Goal: Task Accomplishment & Management: Use online tool/utility

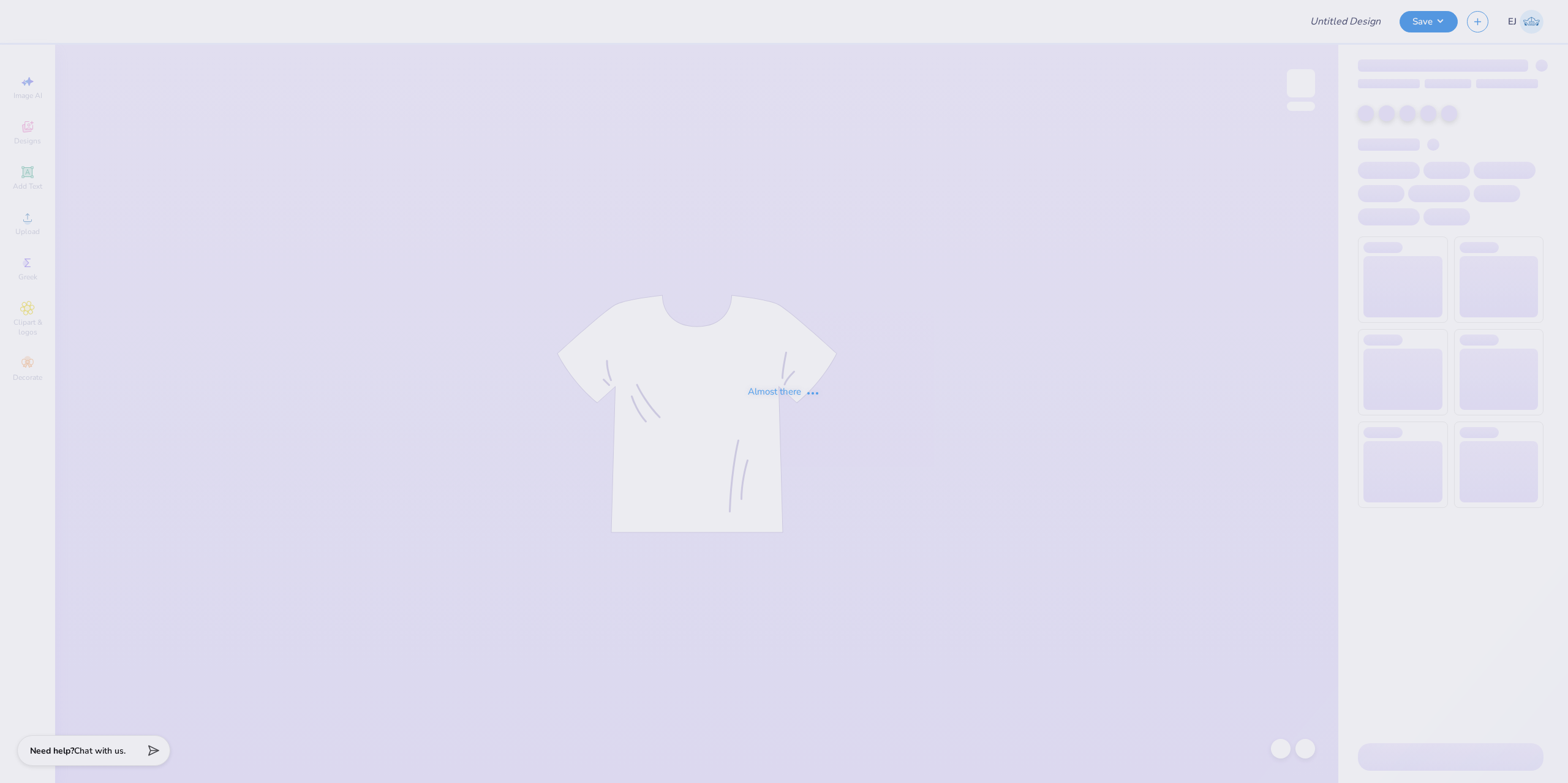
type input "AXO Philo Fall 25"
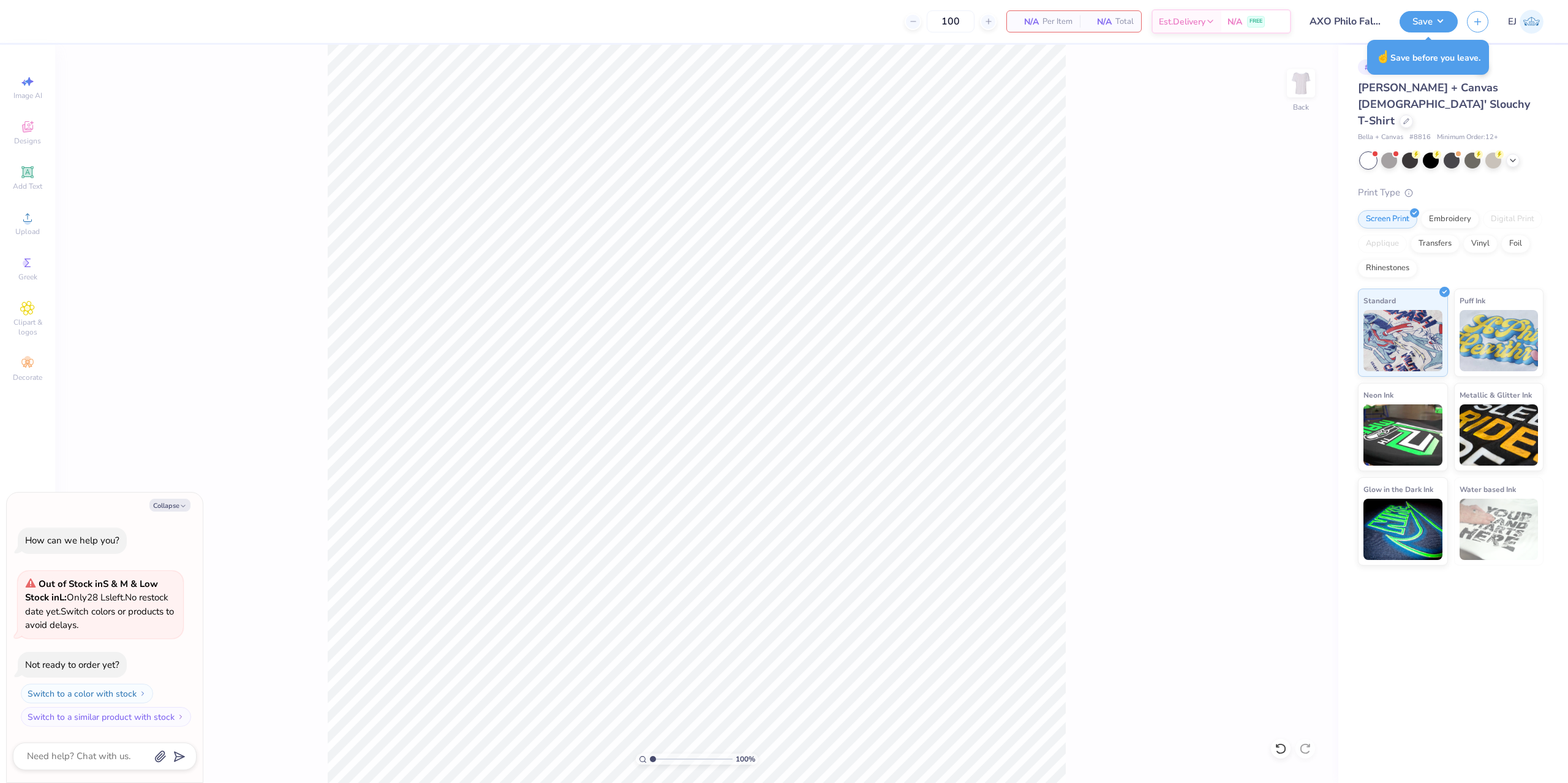
type textarea "x"
click at [25, 218] on icon at bounding box center [27, 218] width 14 height 14
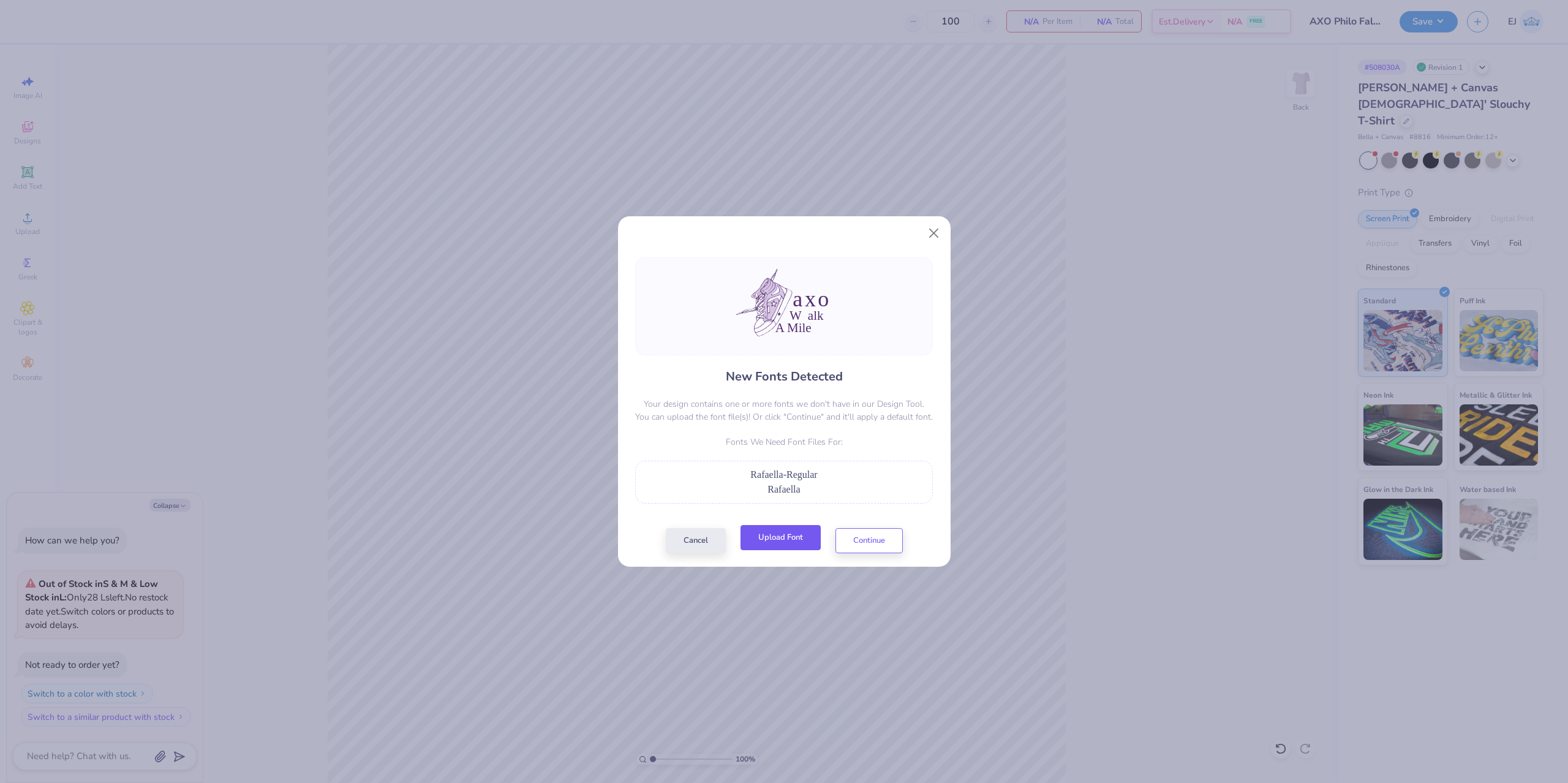
click at [775, 550] on button "Upload Font" at bounding box center [780, 538] width 80 height 25
click at [1129, 602] on div "New Fonts Detected Your design contains one or more fonts we don't have in our …" at bounding box center [784, 391] width 1568 height 783
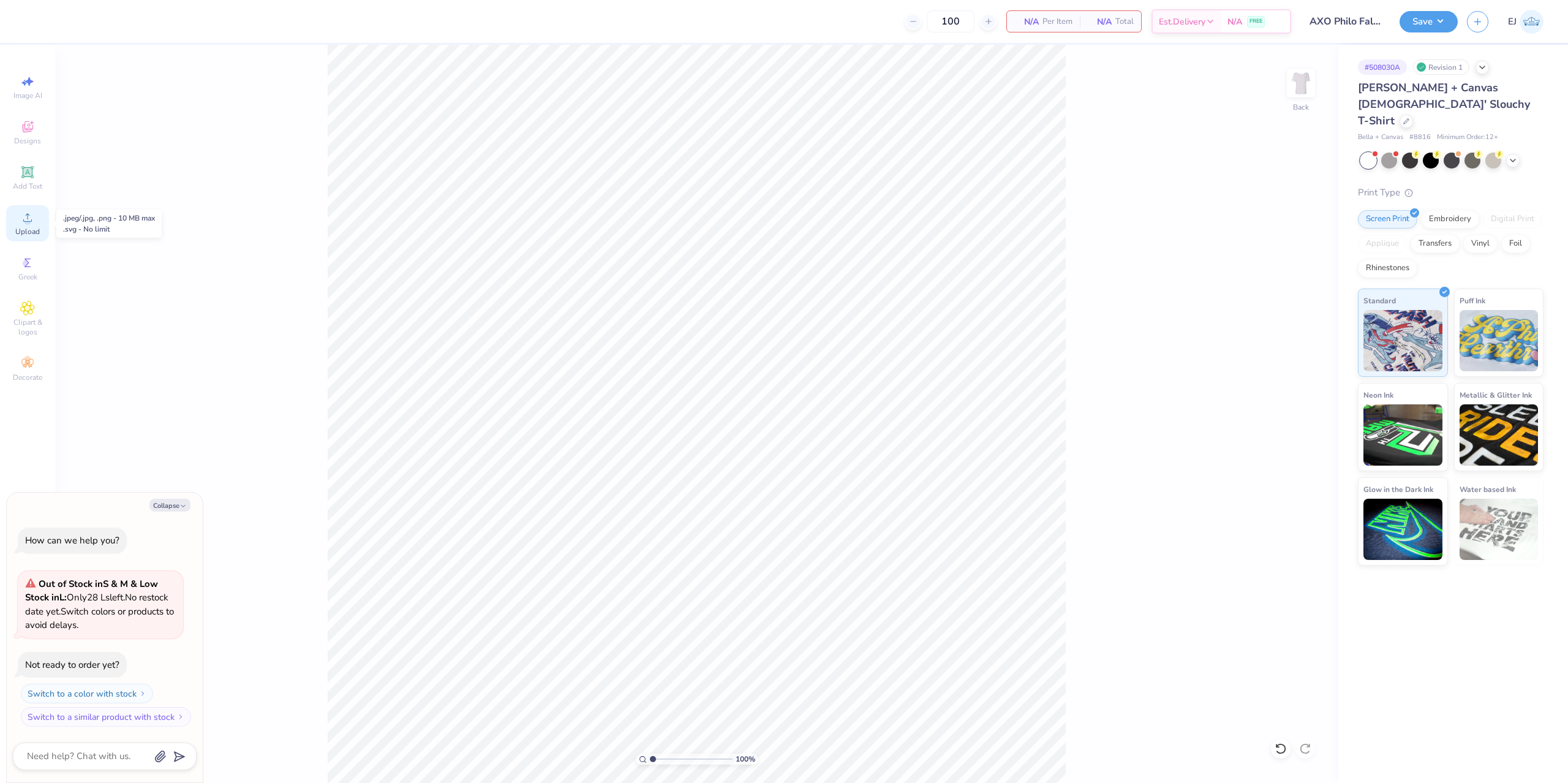
click at [22, 230] on span "Upload" at bounding box center [27, 231] width 24 height 10
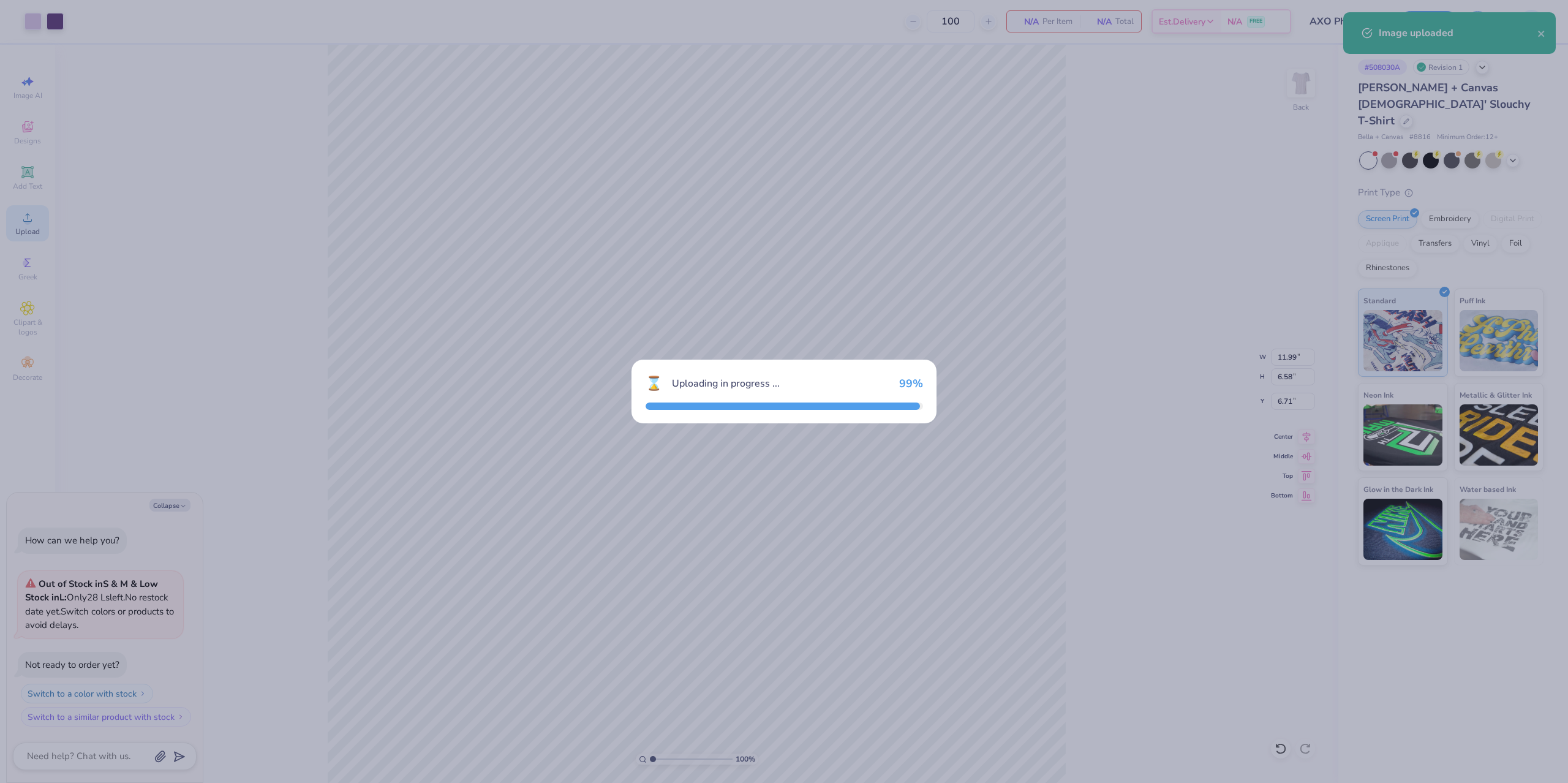
type textarea "x"
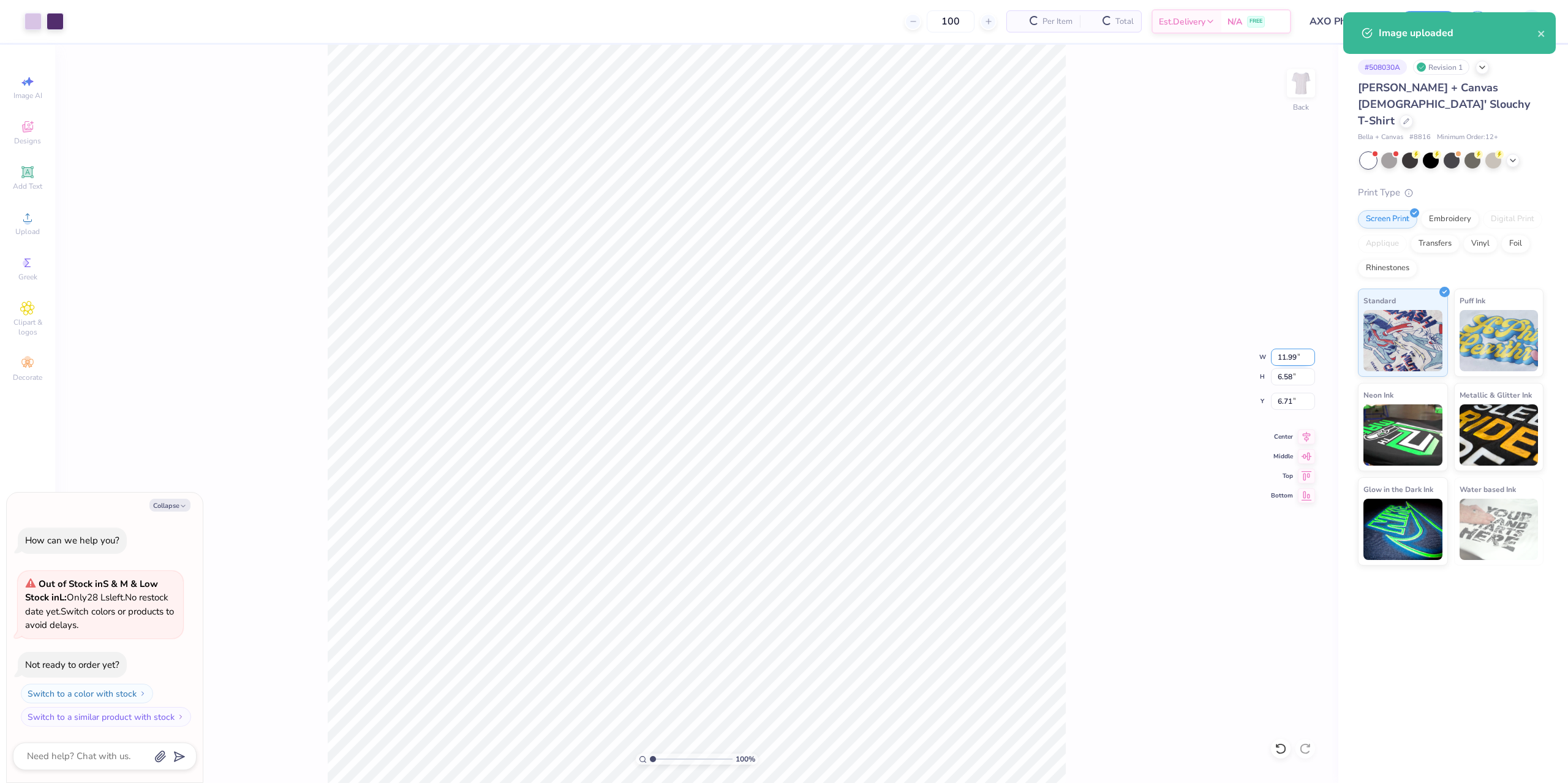
click at [1280, 357] on input "11.99" at bounding box center [1292, 357] width 44 height 17
type input "4"
type textarea "x"
type input "4.00"
type input "2.20"
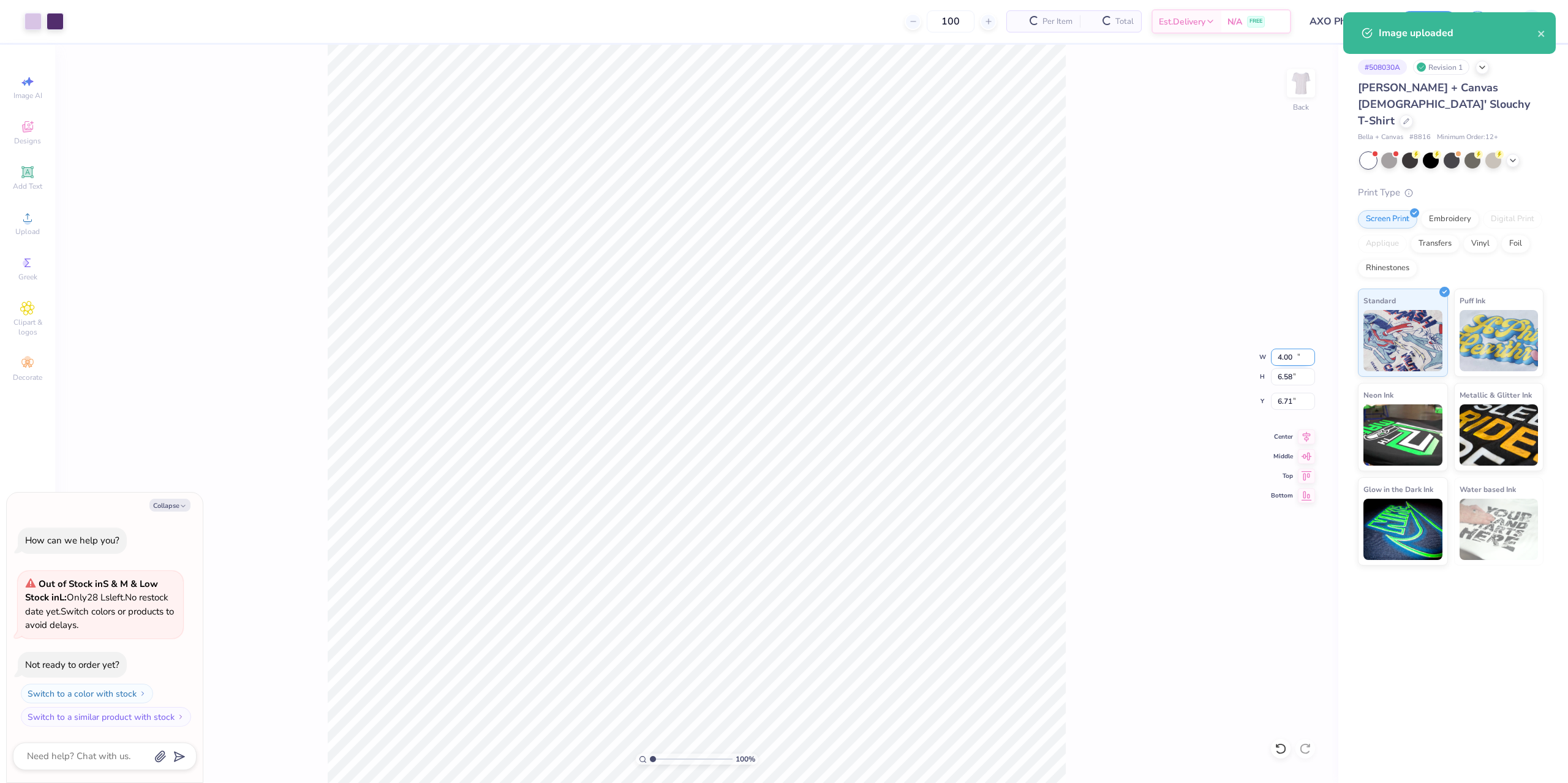
type input "8.90"
type textarea "x"
click at [1285, 400] on input "3.00" at bounding box center [1292, 401] width 44 height 17
type input "2"
type textarea "x"
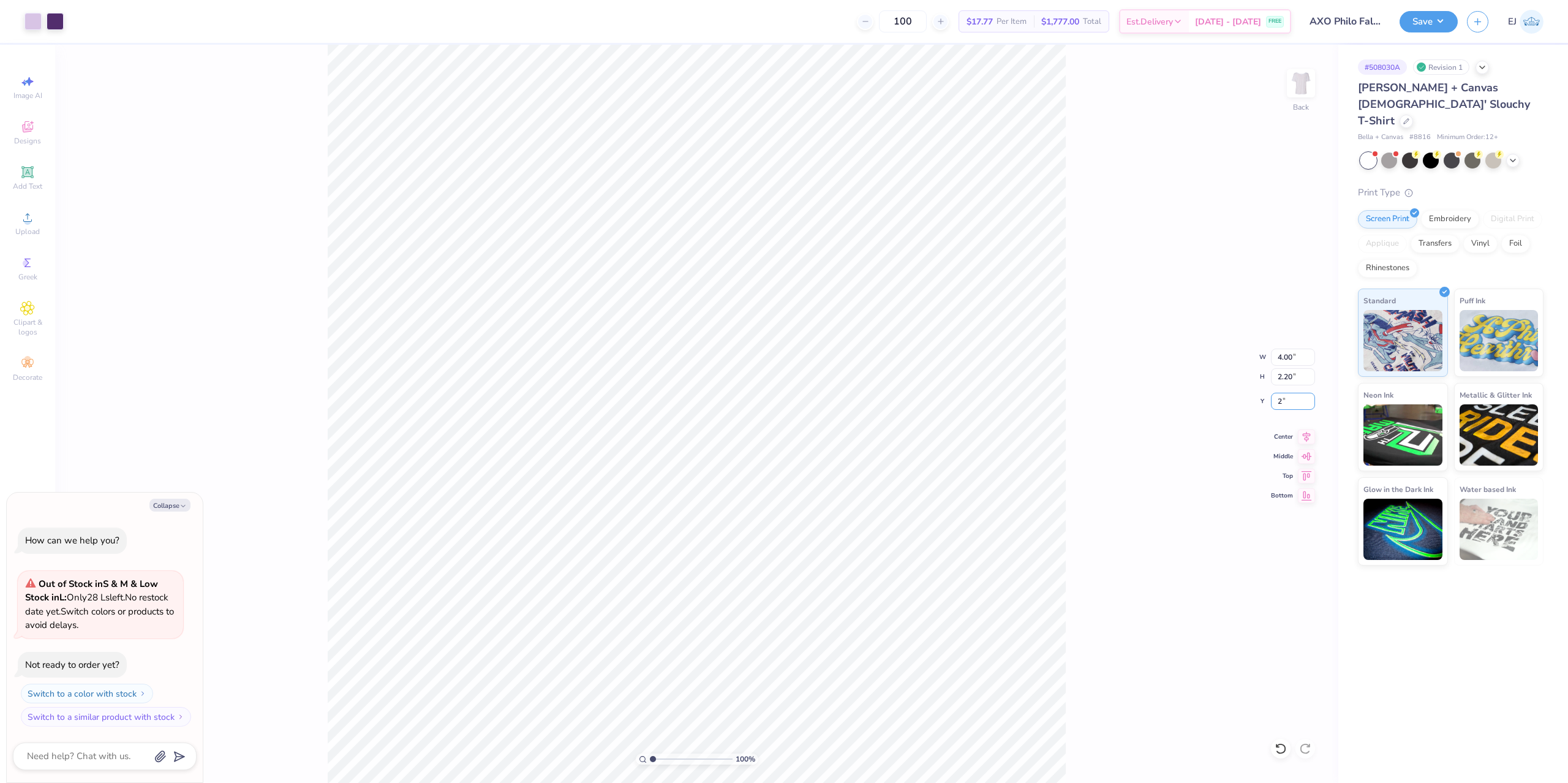
type input "2.00"
type textarea "x"
click at [1303, 408] on input "2.12" at bounding box center [1292, 401] width 44 height 17
type input "2"
type textarea "x"
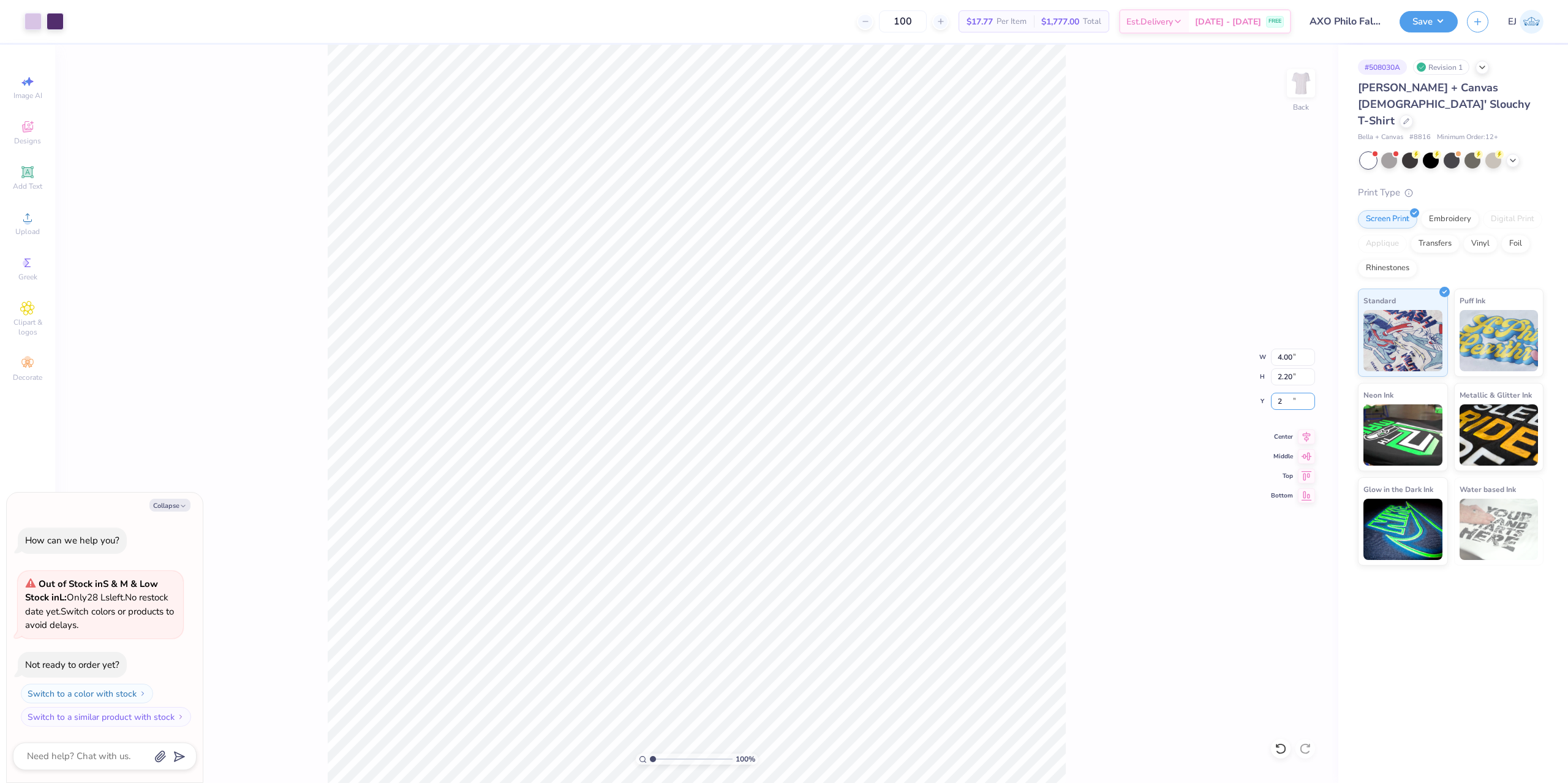
type input "2.00"
click at [1422, 22] on button "Save" at bounding box center [1428, 20] width 58 height 22
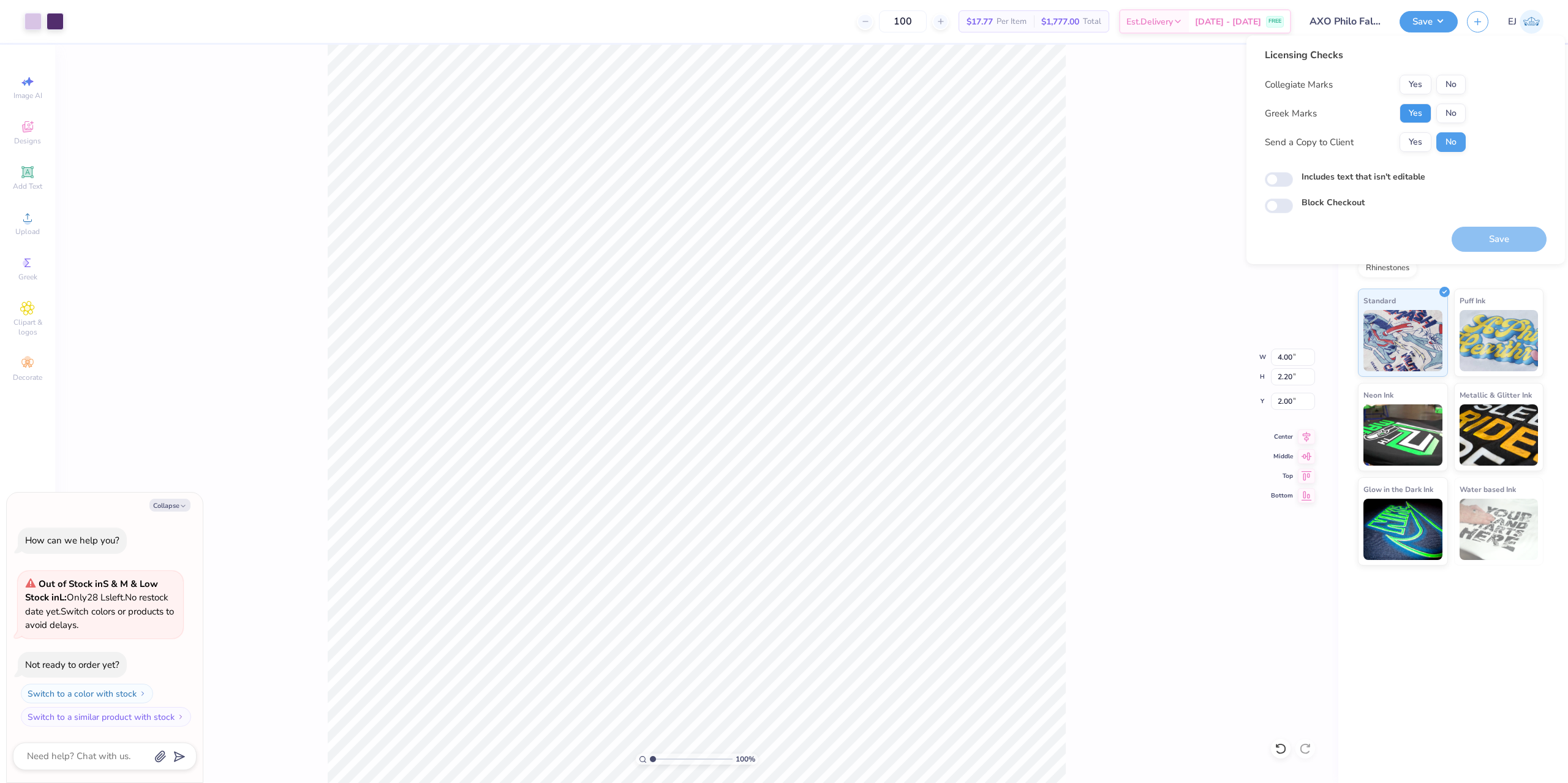
click at [1414, 120] on button "Yes" at bounding box center [1414, 113] width 31 height 20
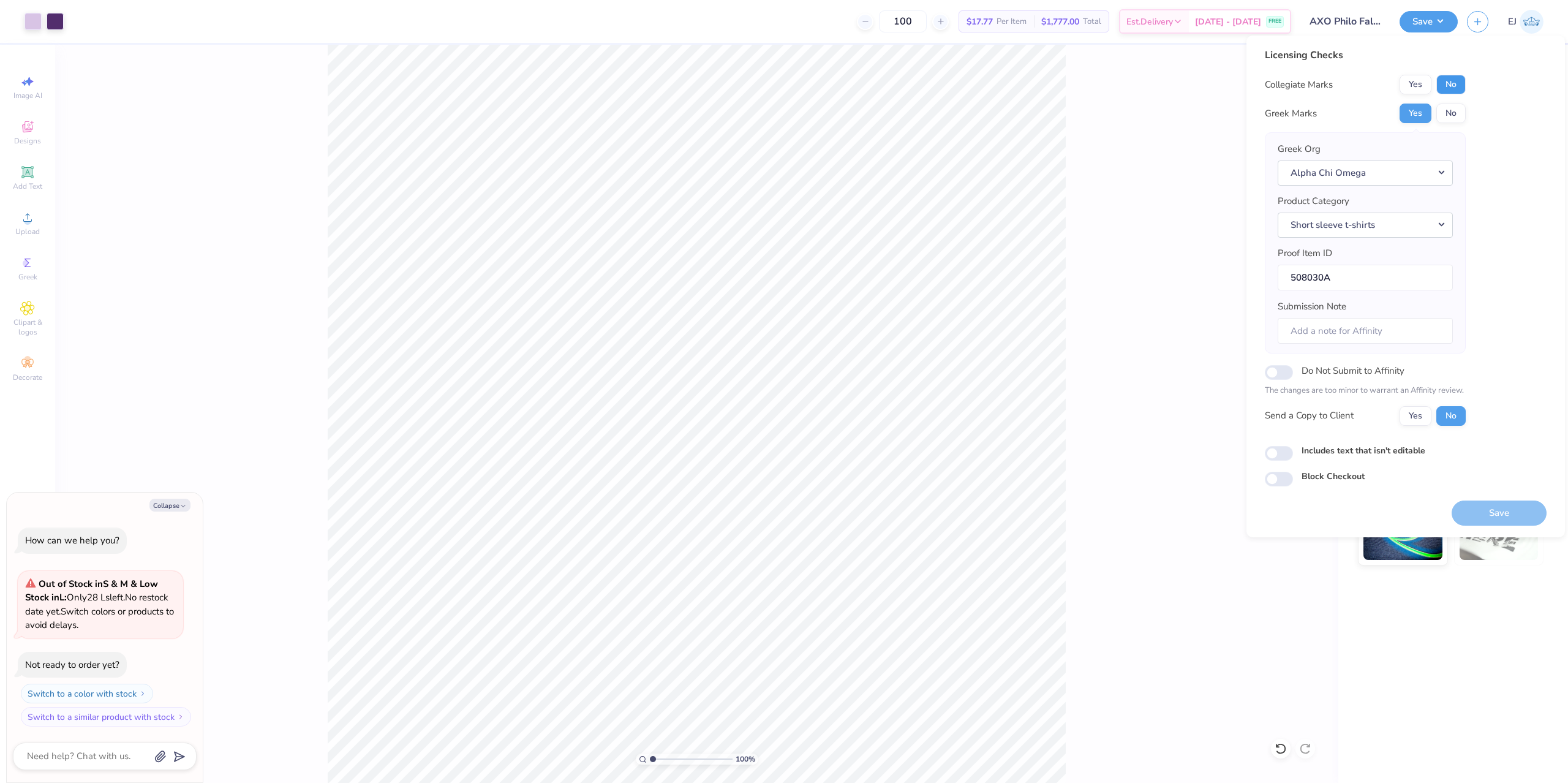
click at [1448, 93] on button "No" at bounding box center [1450, 85] width 30 height 20
click at [1509, 497] on div "Save" at bounding box center [1499, 505] width 95 height 39
click at [1476, 504] on button "Save" at bounding box center [1499, 513] width 95 height 25
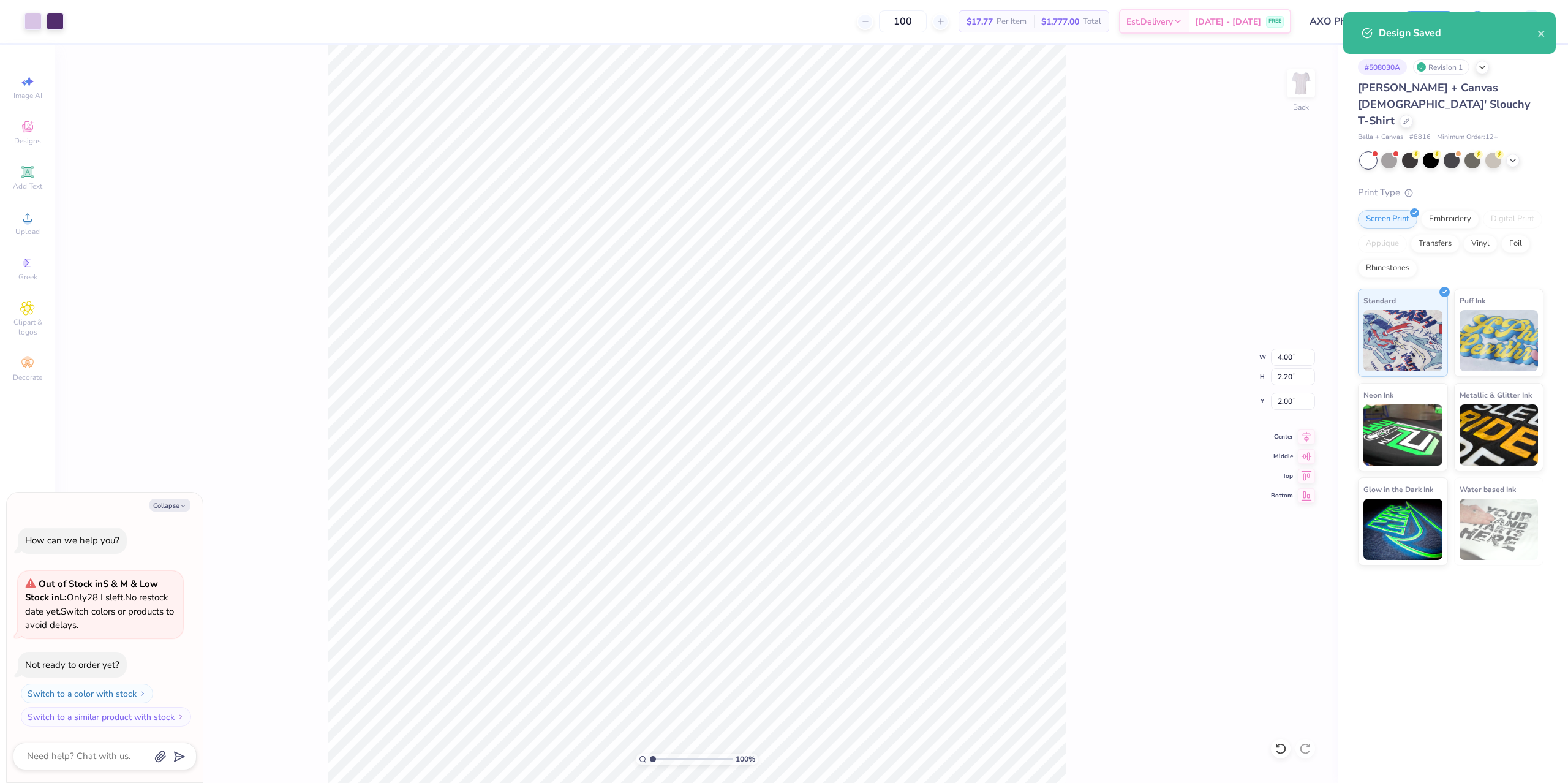
type textarea "x"
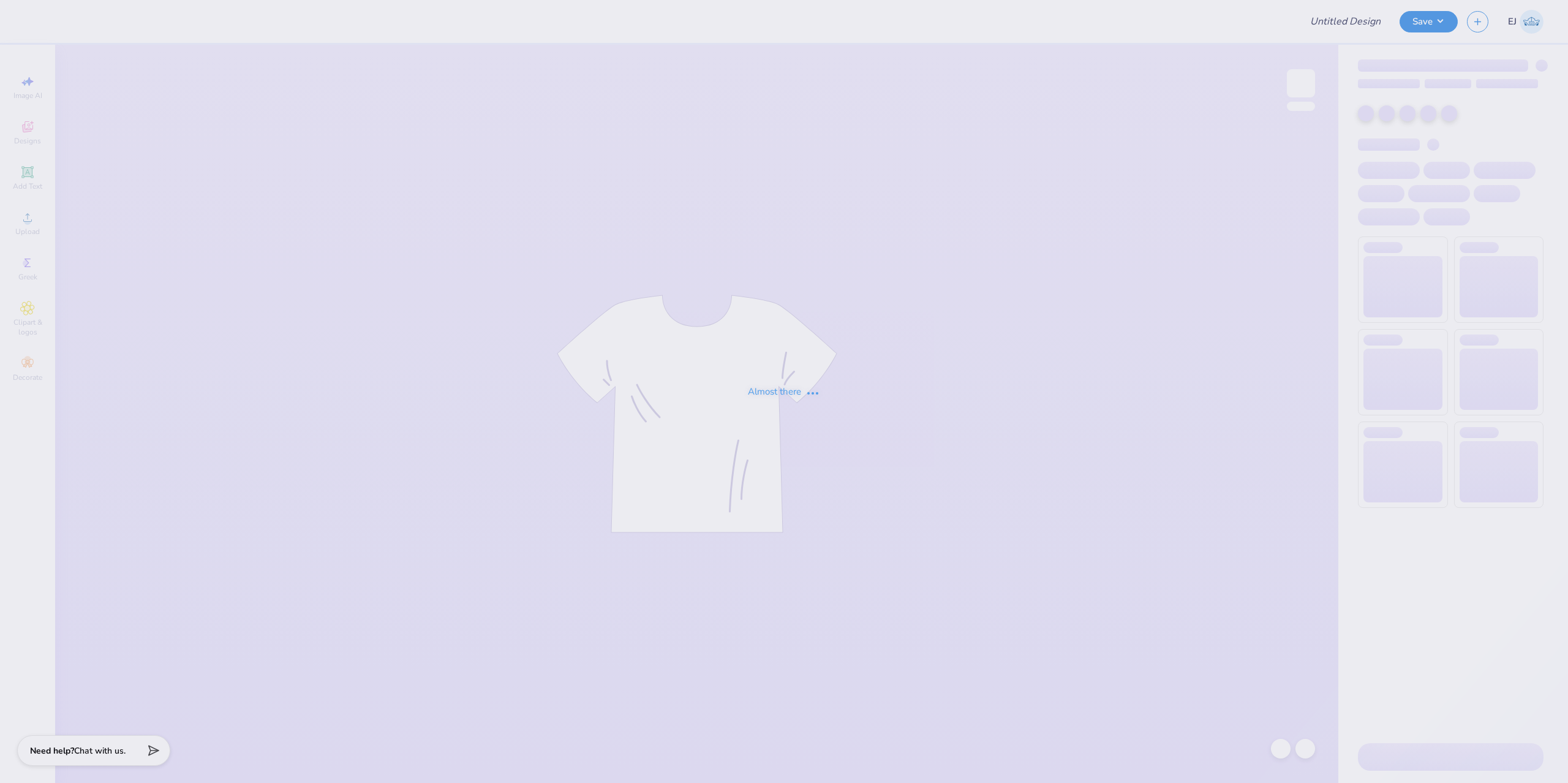
type input "Delta Sig Rush"
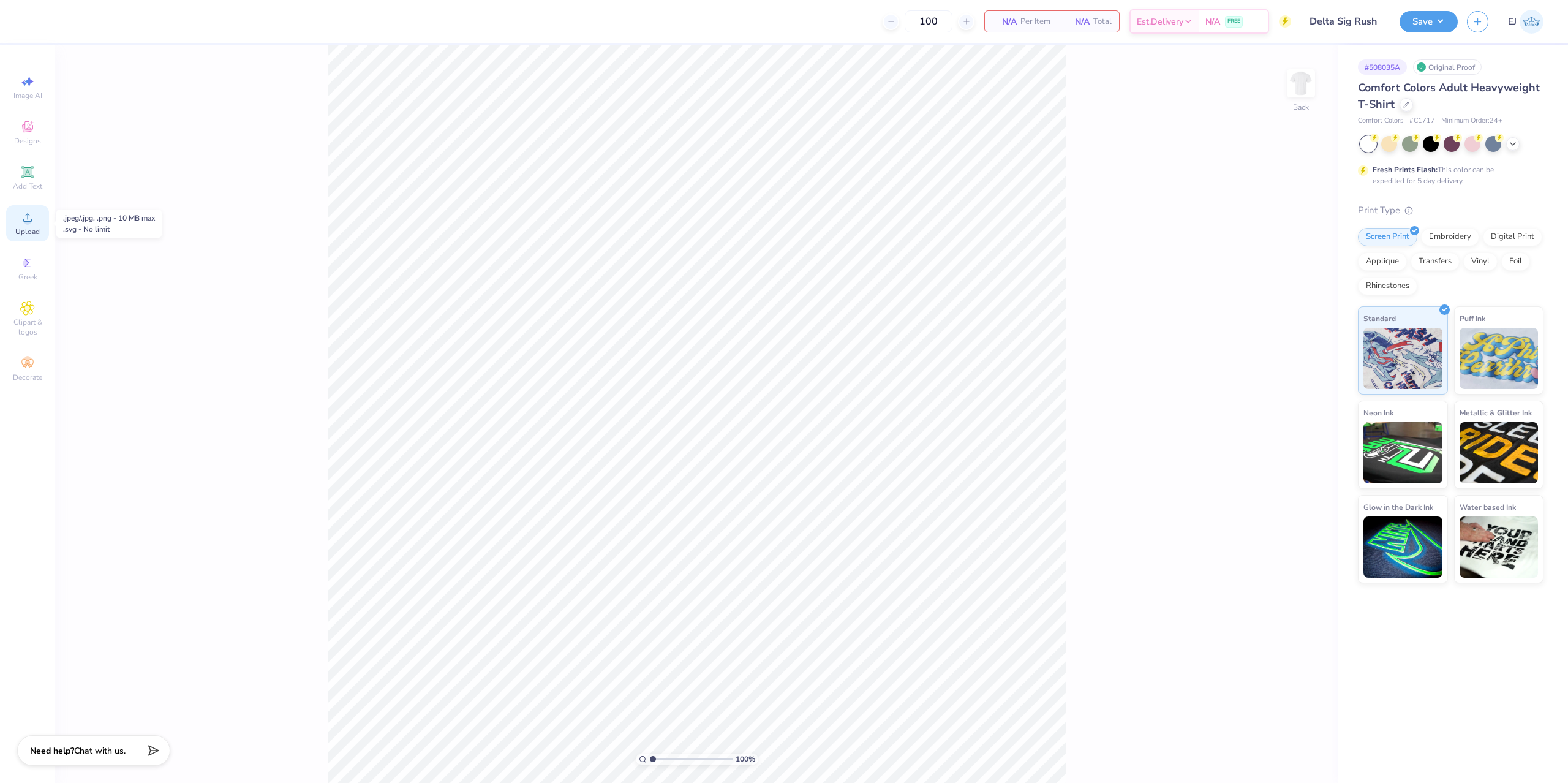
click at [32, 239] on div "Upload" at bounding box center [28, 223] width 43 height 36
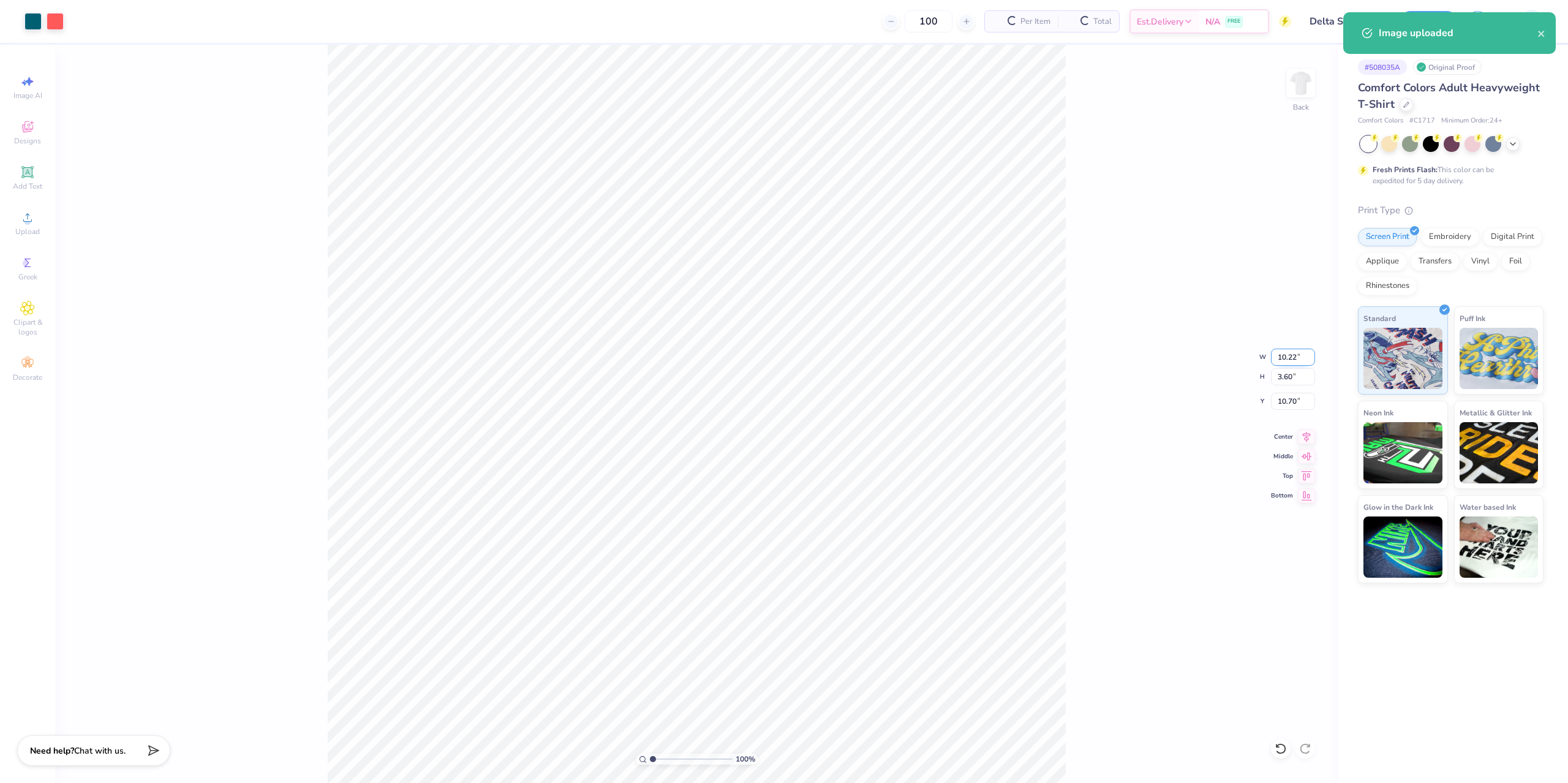
click at [1286, 362] on input "10.22" at bounding box center [1292, 357] width 44 height 17
type input "4.00"
type input "1.41"
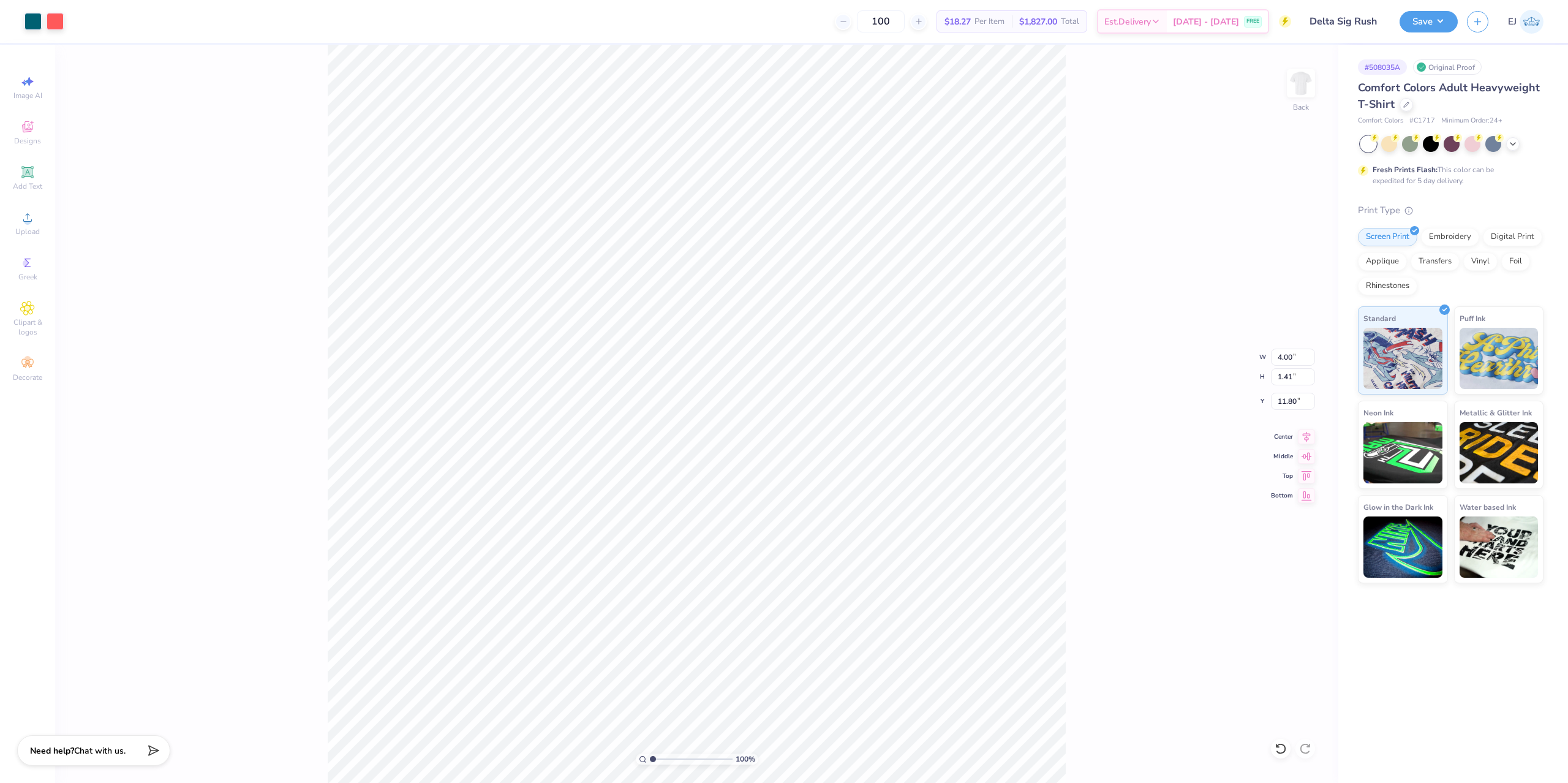
type input "3.00"
click at [1271, 358] on input "4.00" at bounding box center [1292, 357] width 44 height 17
click at [1281, 358] on input "4.00" at bounding box center [1292, 357] width 44 height 17
type input "3.50"
type input "1.23"
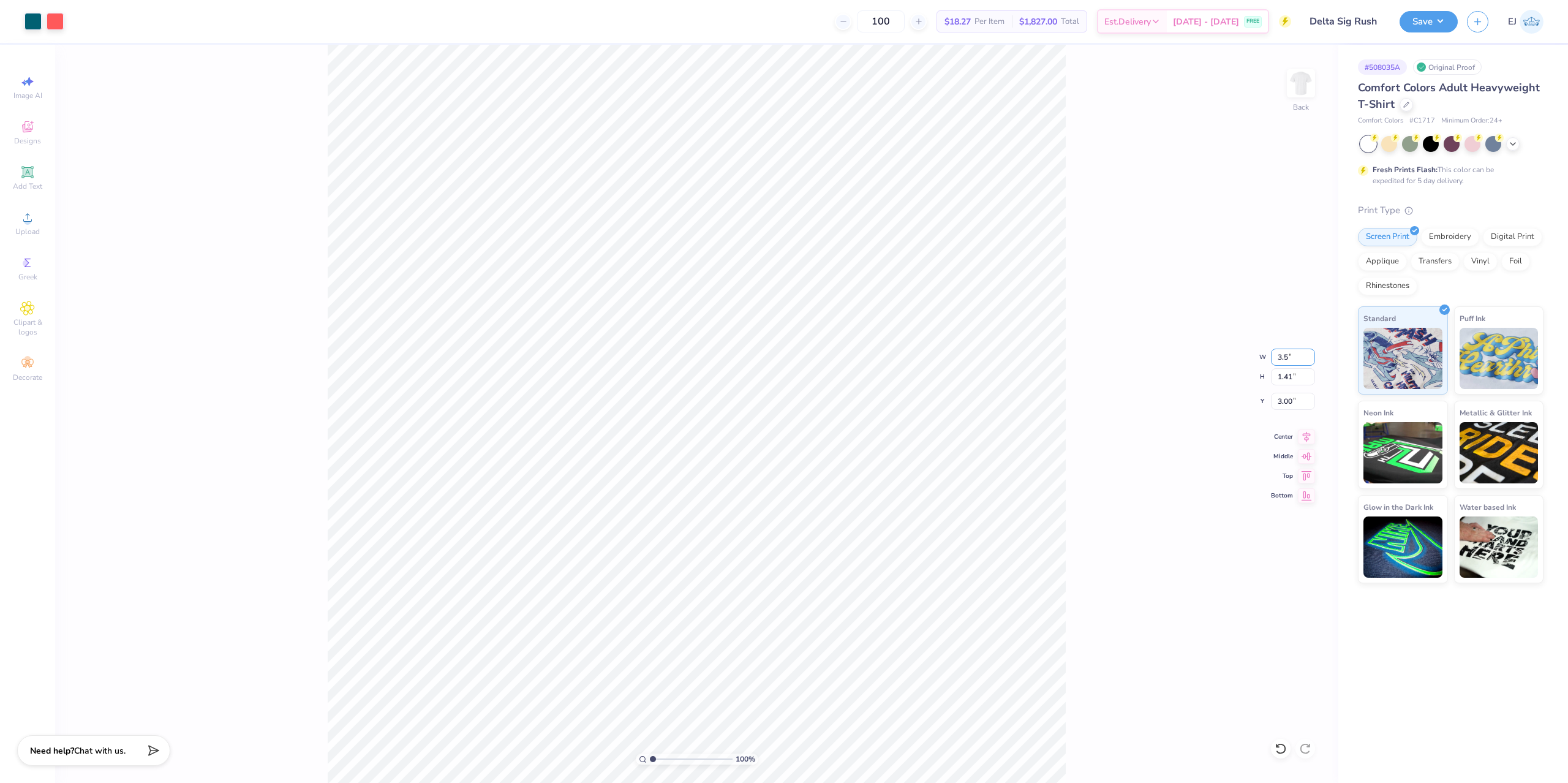
type input "3.09"
click at [1299, 96] on img at bounding box center [1300, 83] width 49 height 49
click at [13, 223] on div "Upload" at bounding box center [28, 223] width 43 height 36
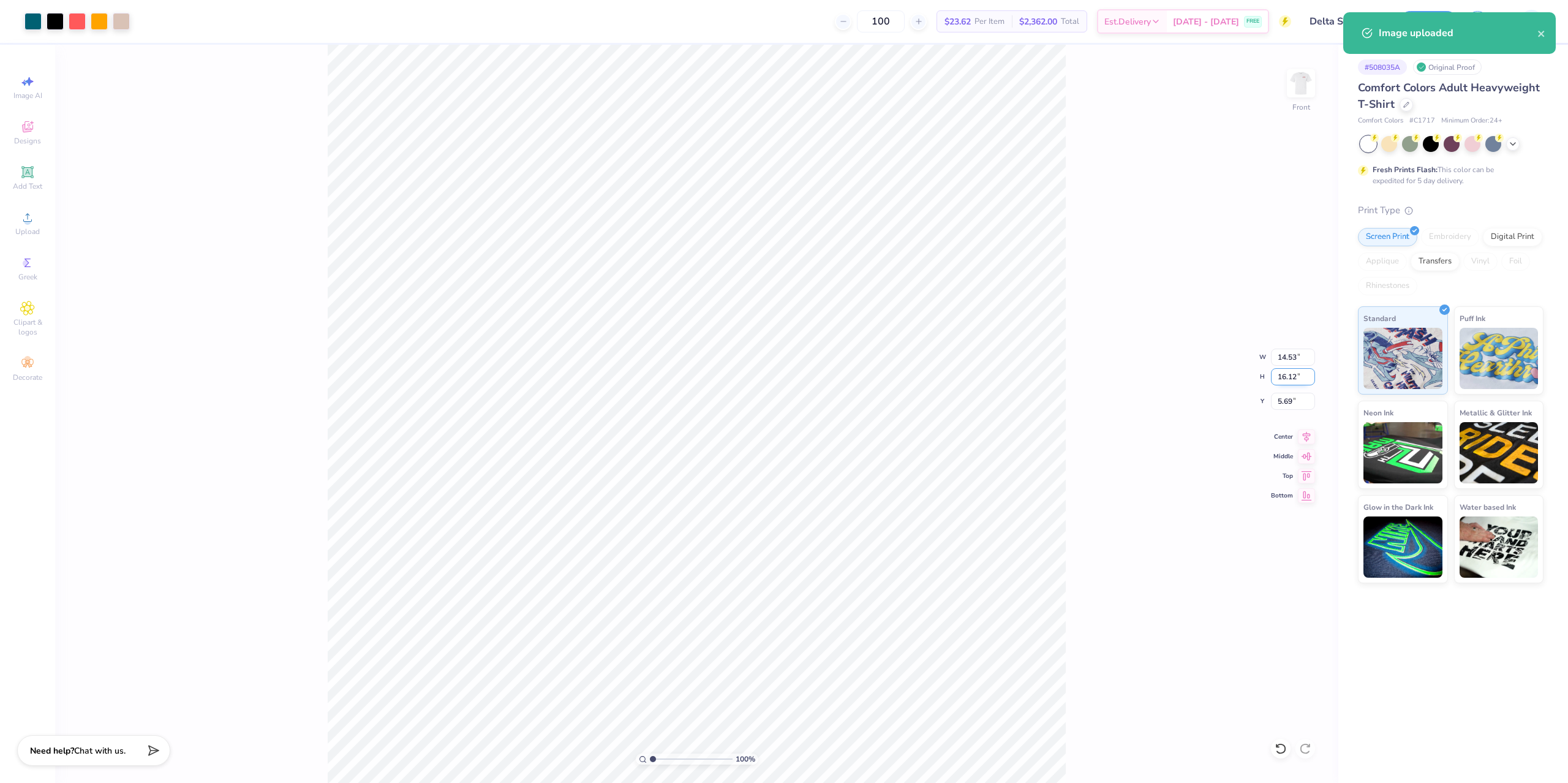
click at [1289, 373] on input "16.12" at bounding box center [1292, 377] width 44 height 17
click at [1283, 360] on input "14.53" at bounding box center [1292, 357] width 44 height 17
type input "12.5"
type input "13.87"
type input "12.50"
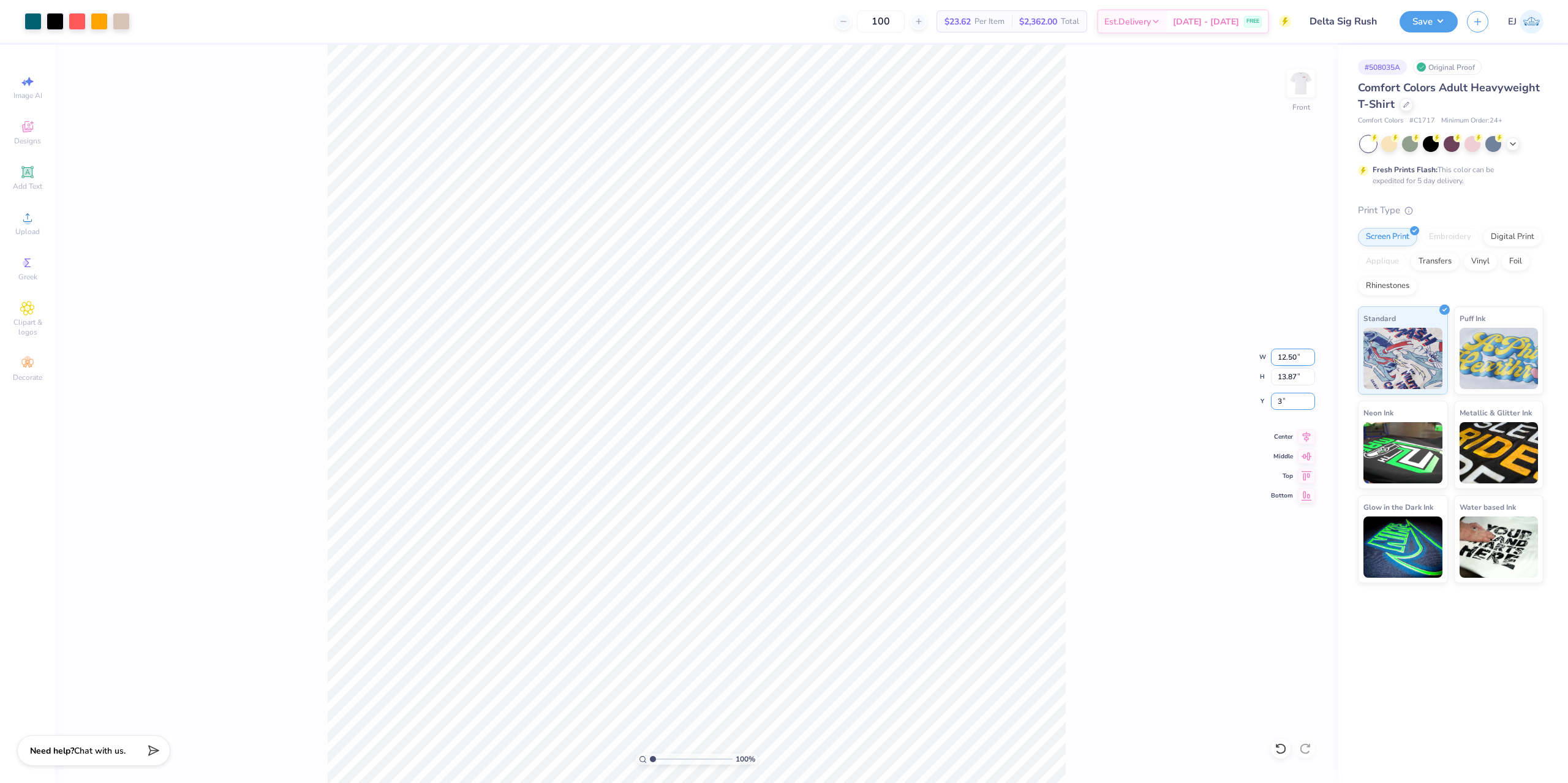
type input "3.00"
click at [1097, 337] on div "100 % Front W 12.50 12.50 " H 13.87 13.87 " Y 3.00 3.00 " Center Middle Top Bot…" at bounding box center [696, 414] width 1283 height 738
click at [29, 174] on icon at bounding box center [27, 172] width 9 height 9
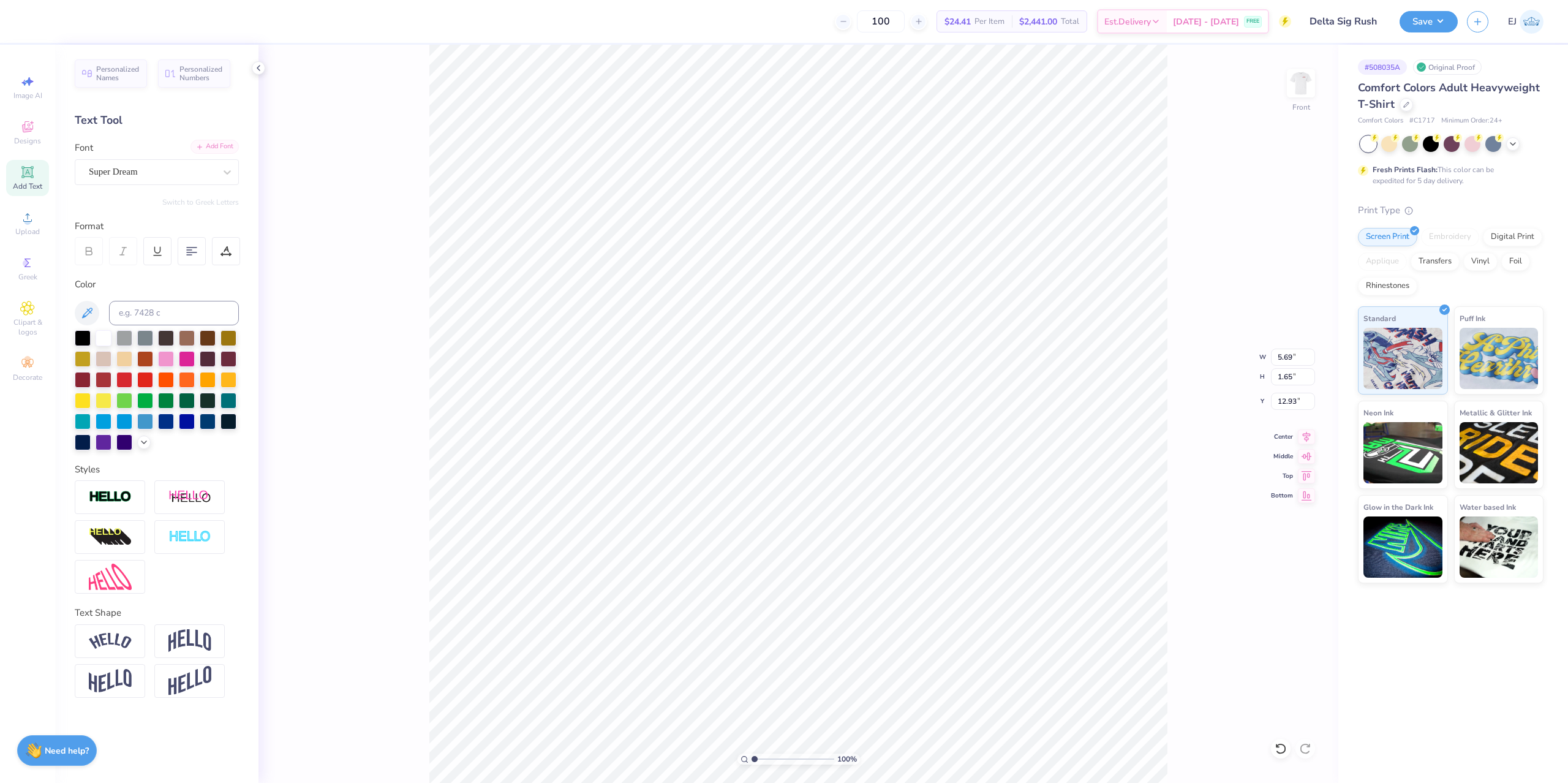
click at [212, 149] on div "Add Font" at bounding box center [215, 147] width 49 height 14
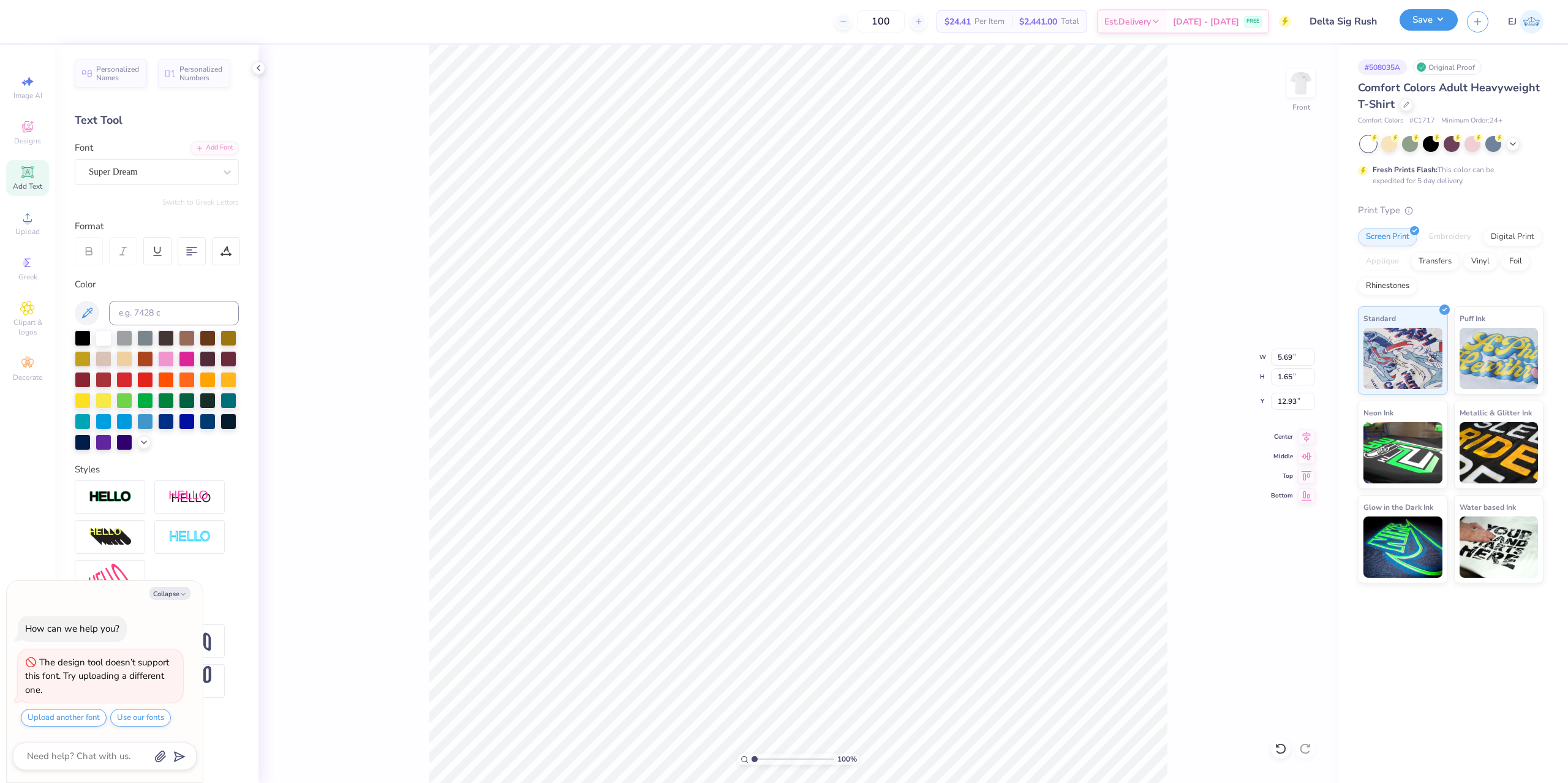
click at [1438, 25] on button "Save" at bounding box center [1428, 20] width 58 height 22
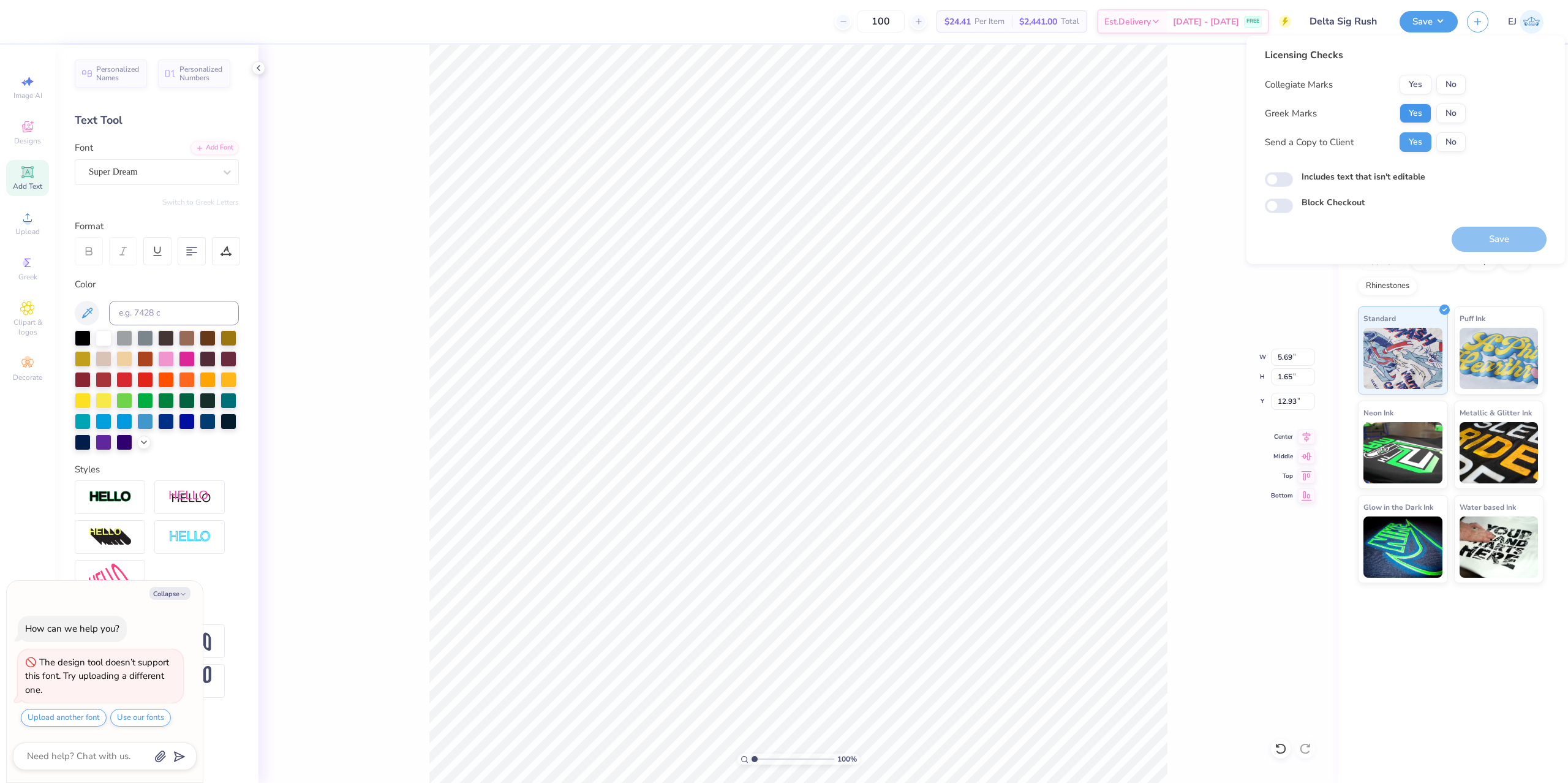
drag, startPoint x: 1410, startPoint y: 97, endPoint x: 1413, endPoint y: 107, distance: 10.4
click at [1411, 99] on div "Collegiate Marks Yes No Greek Marks Yes No Send a Copy to Client Yes No" at bounding box center [1365, 113] width 201 height 77
click at [1413, 108] on button "Yes" at bounding box center [1414, 113] width 31 height 20
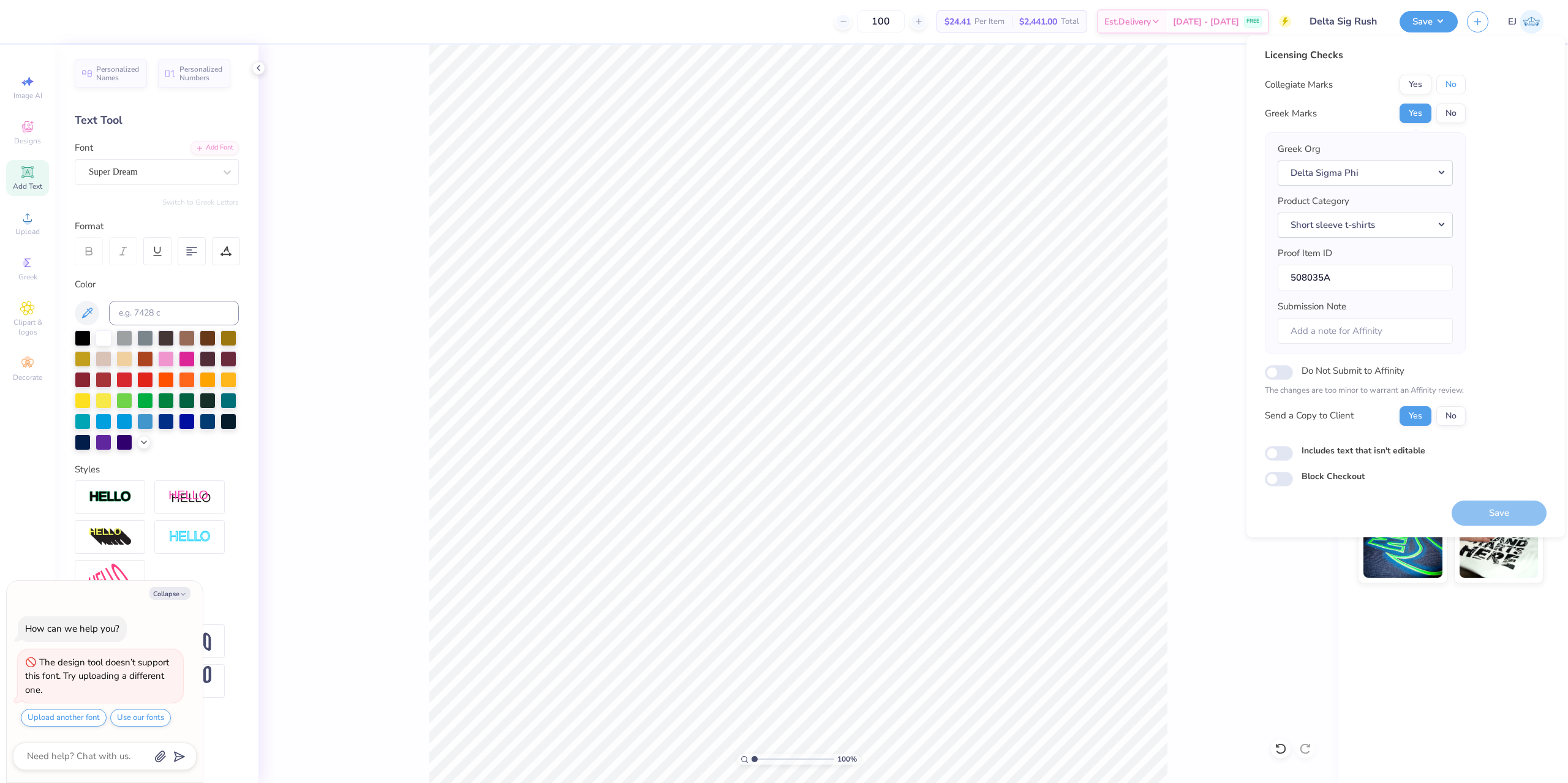
click at [1455, 84] on button "No" at bounding box center [1450, 85] width 30 height 20
click at [1480, 507] on button "Save" at bounding box center [1499, 513] width 95 height 25
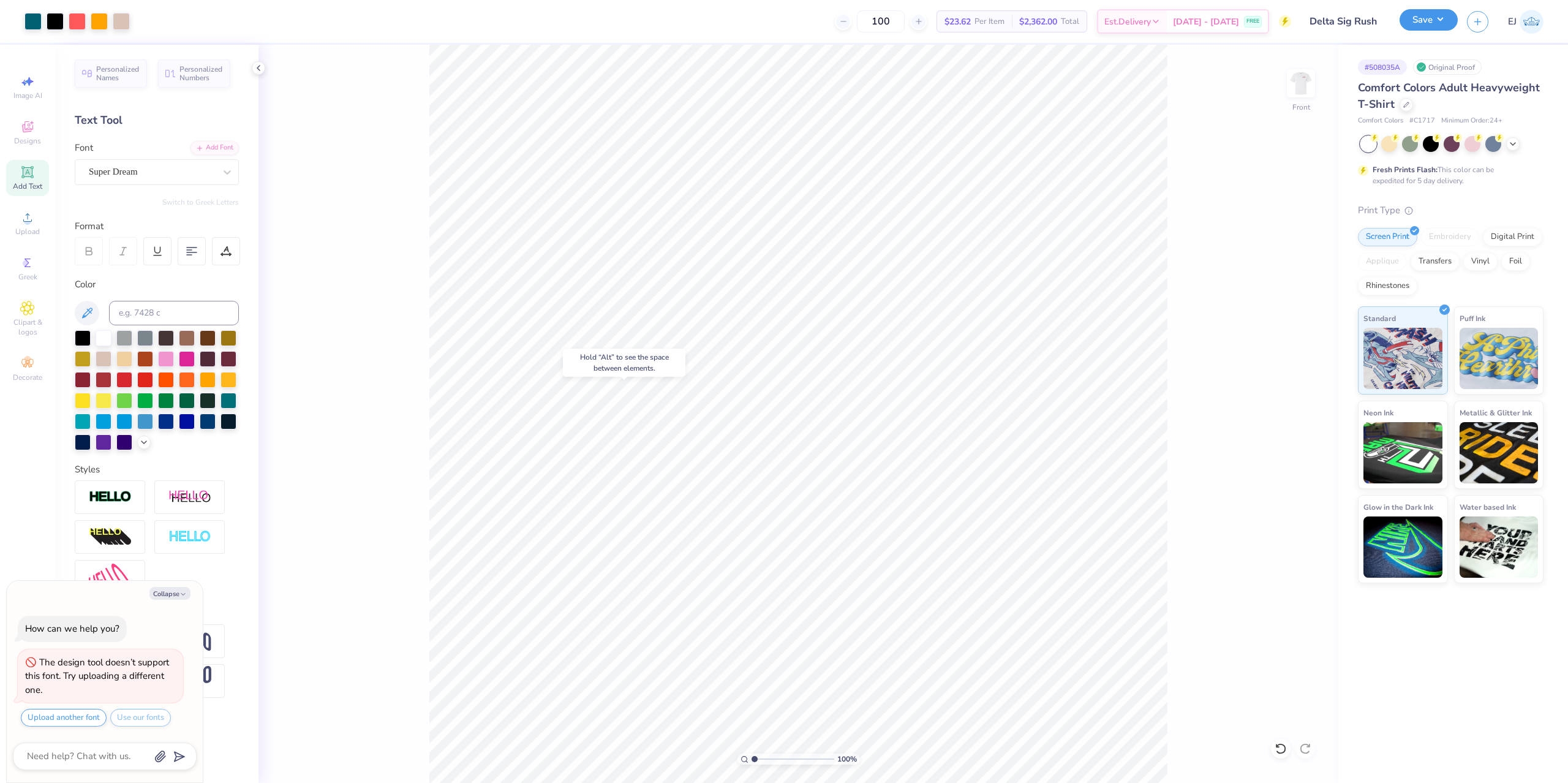
click at [1426, 28] on button "Save" at bounding box center [1428, 20] width 58 height 22
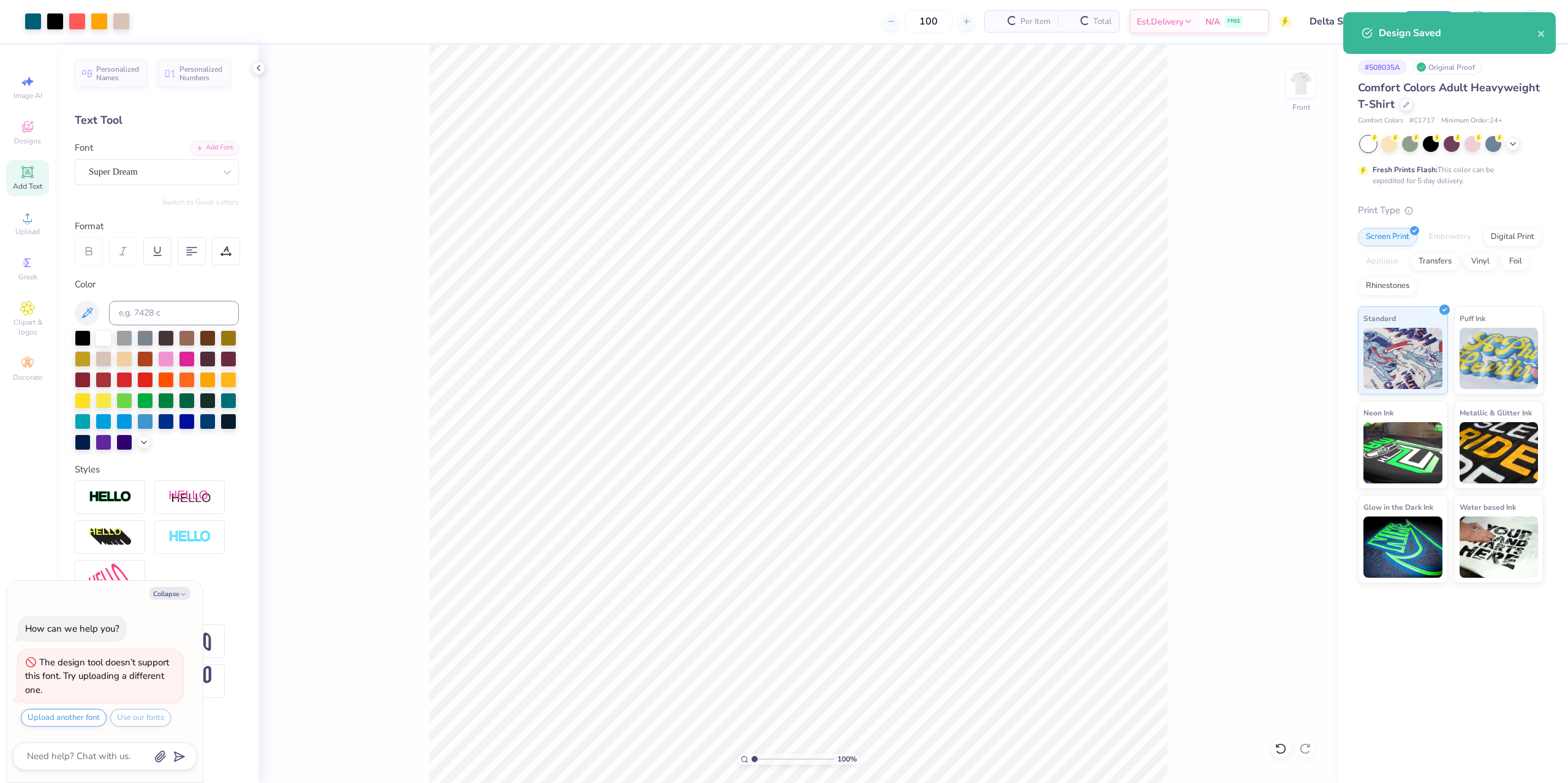
type textarea "x"
